Goal: Information Seeking & Learning: Find specific fact

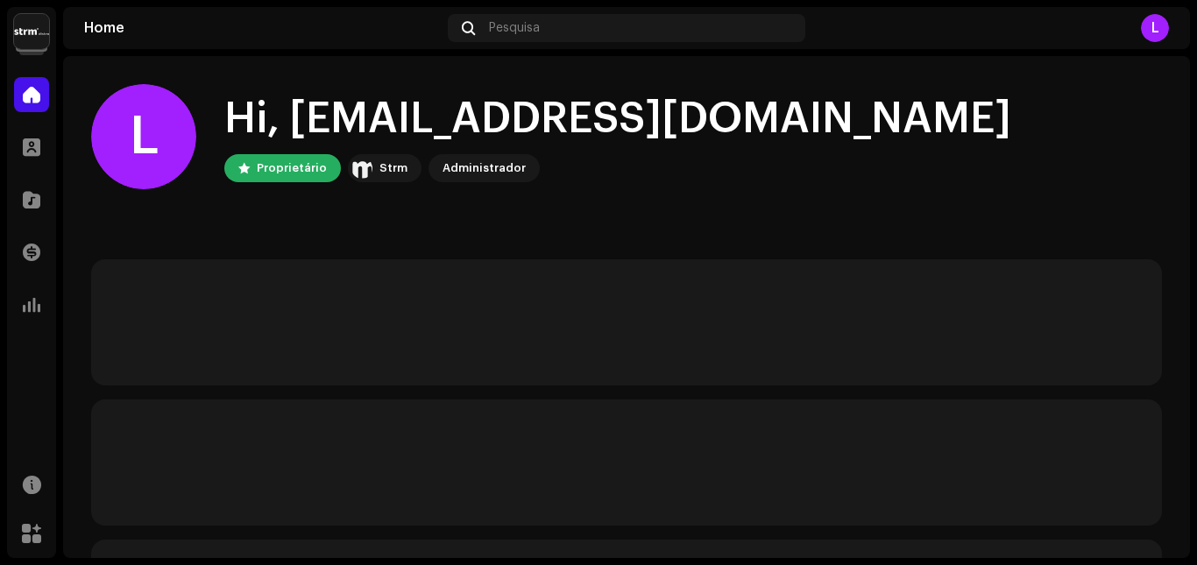
click at [25, 30] on img at bounding box center [31, 31] width 35 height 35
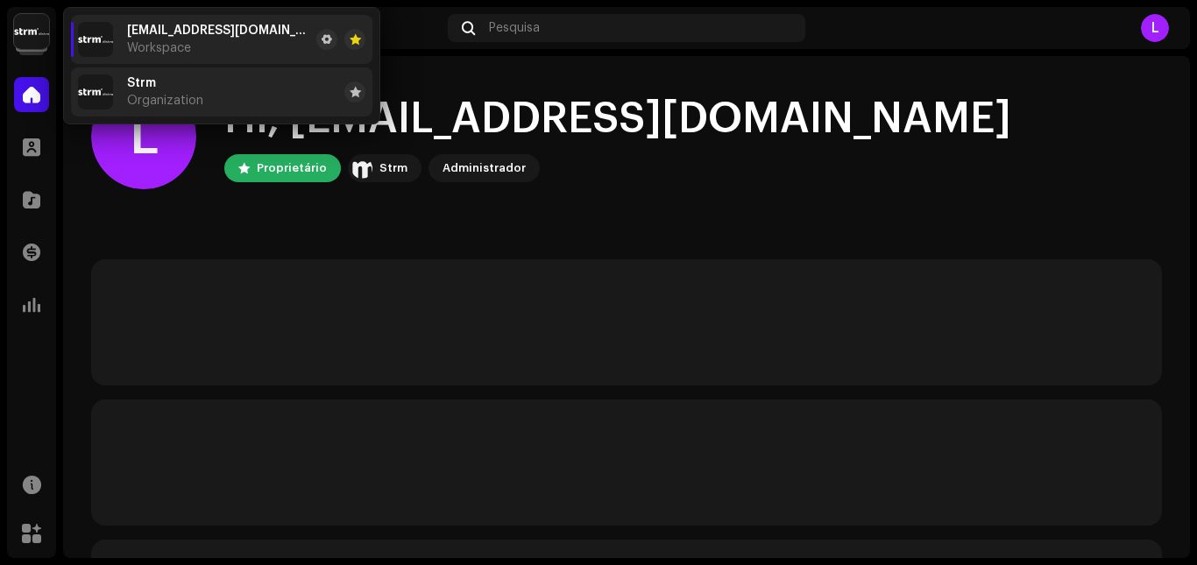
click at [151, 98] on span "Organization" at bounding box center [165, 101] width 76 height 14
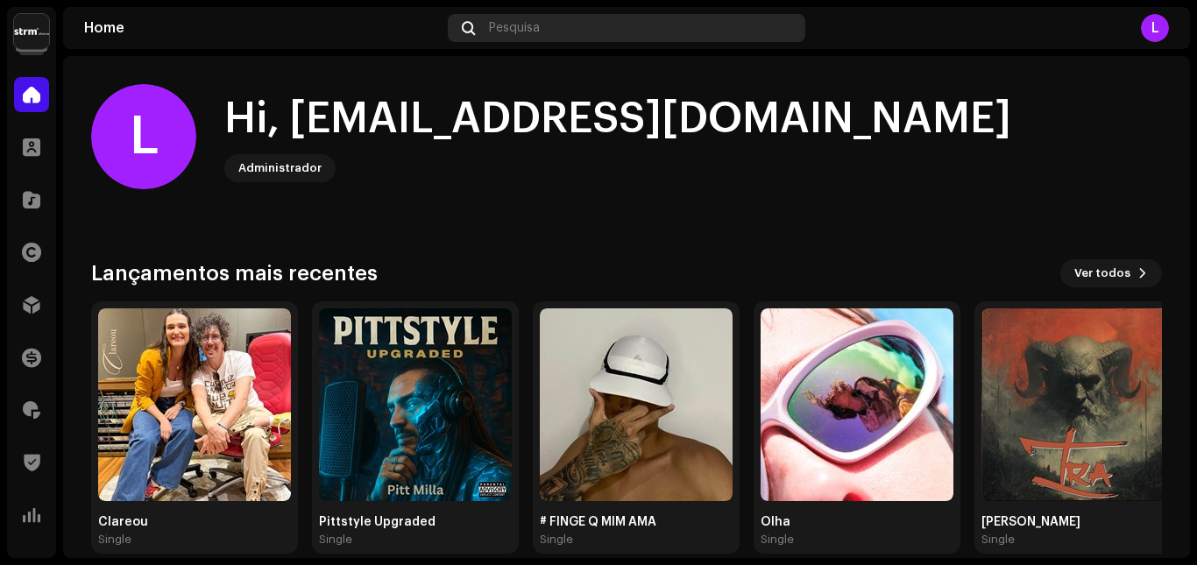
click at [589, 22] on div "Pesquisa" at bounding box center [626, 28] width 357 height 28
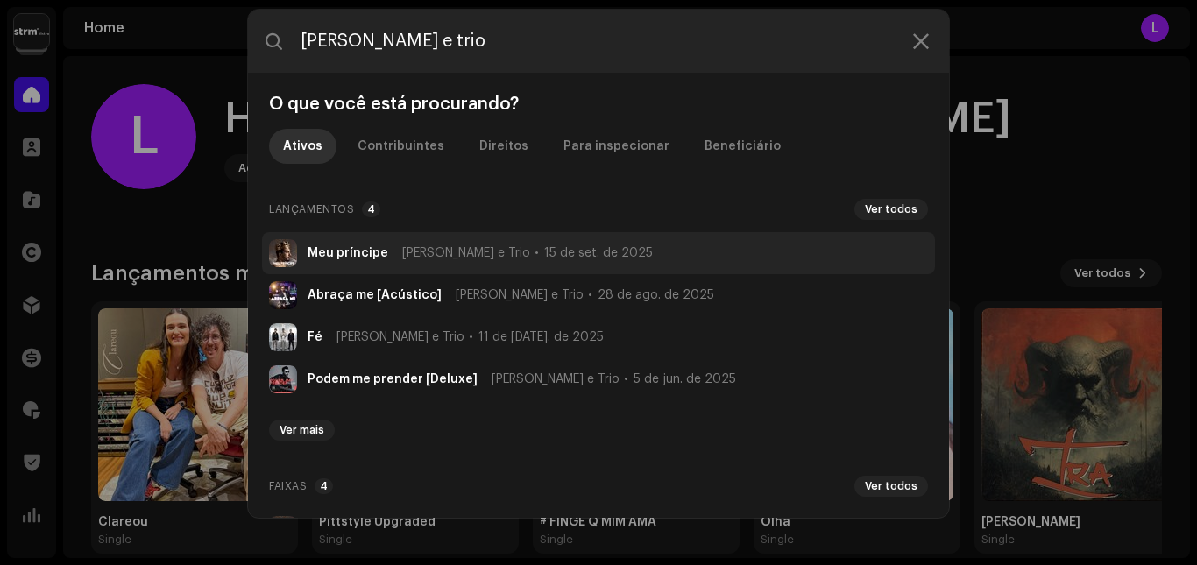
type input "[PERSON_NAME] e trio"
click at [413, 257] on span "[PERSON_NAME] e Trio" at bounding box center [466, 253] width 128 height 14
